Goal: Information Seeking & Learning: Understand process/instructions

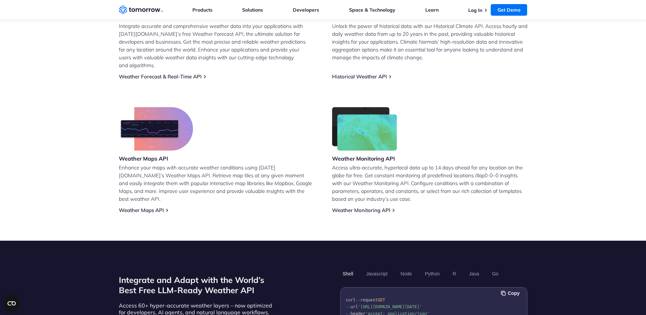
scroll to position [273, 0]
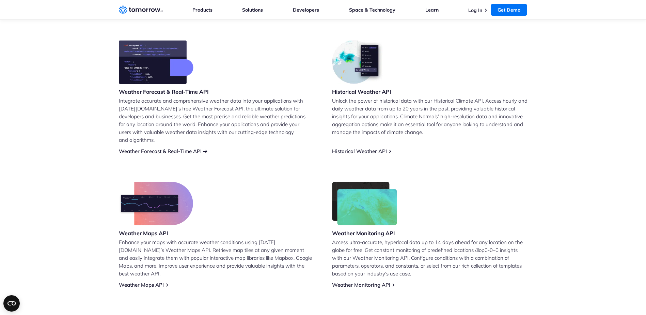
click at [175, 148] on link "Weather Forecast & Real-Time API" at bounding box center [160, 151] width 83 height 6
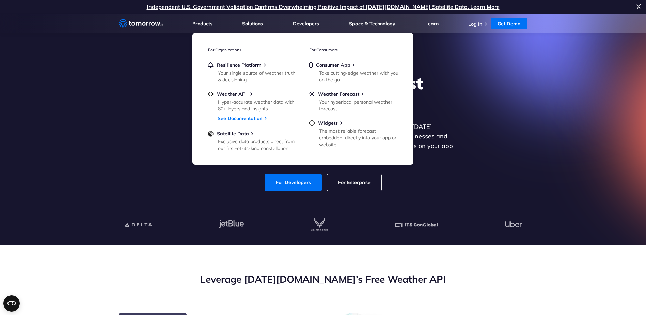
click at [239, 95] on span "Weather API" at bounding box center [232, 94] width 30 height 6
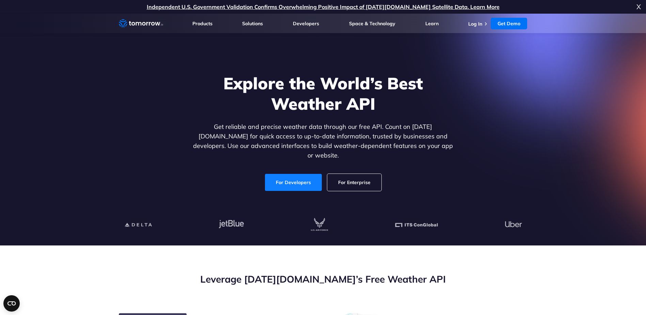
click at [291, 177] on link "For Developers" at bounding box center [293, 182] width 57 height 17
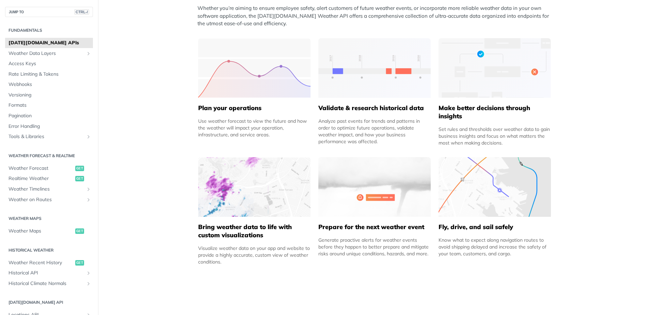
scroll to position [306, 0]
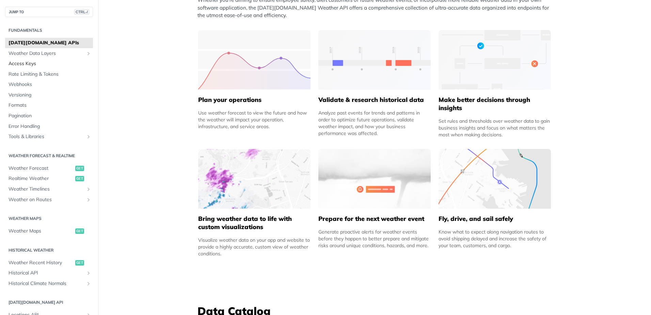
click at [46, 63] on span "Access Keys" at bounding box center [50, 63] width 83 height 7
